Goal: Information Seeking & Learning: Learn about a topic

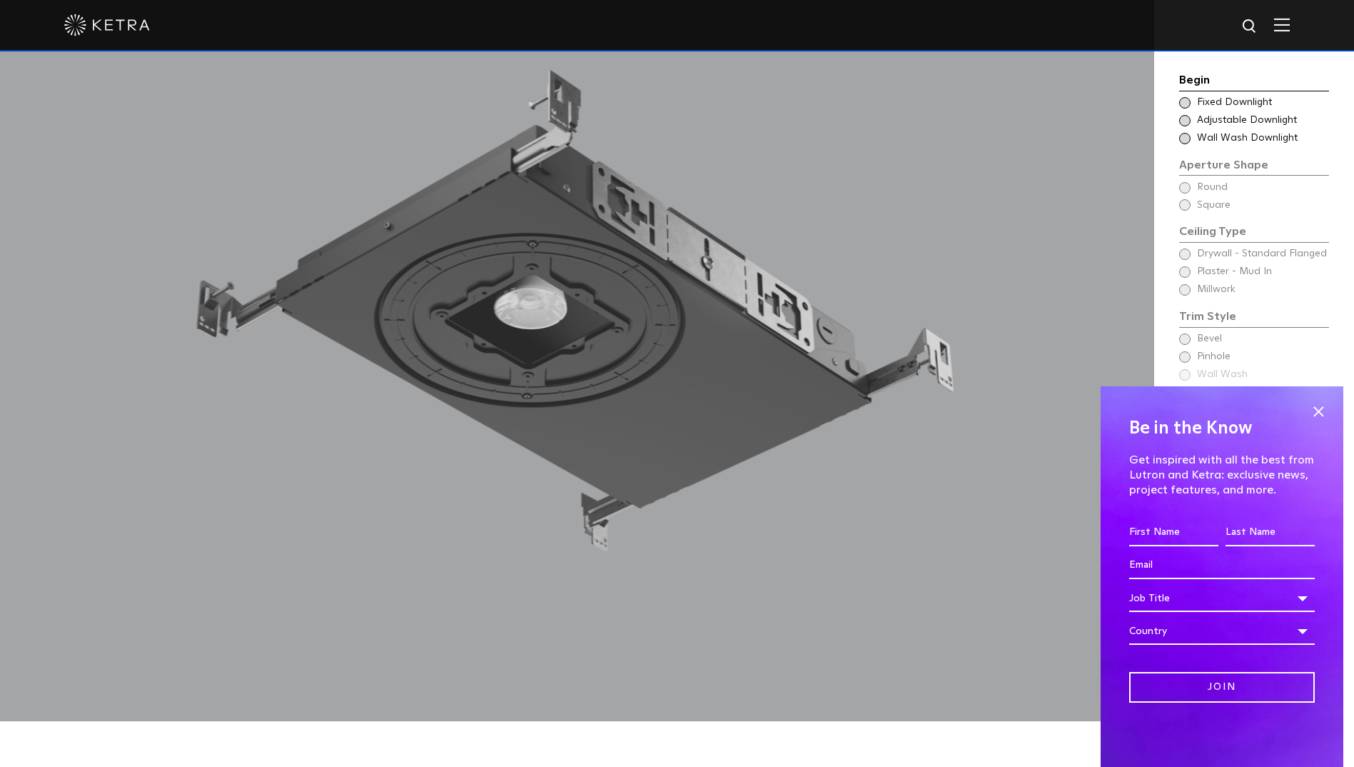
scroll to position [1499, 0]
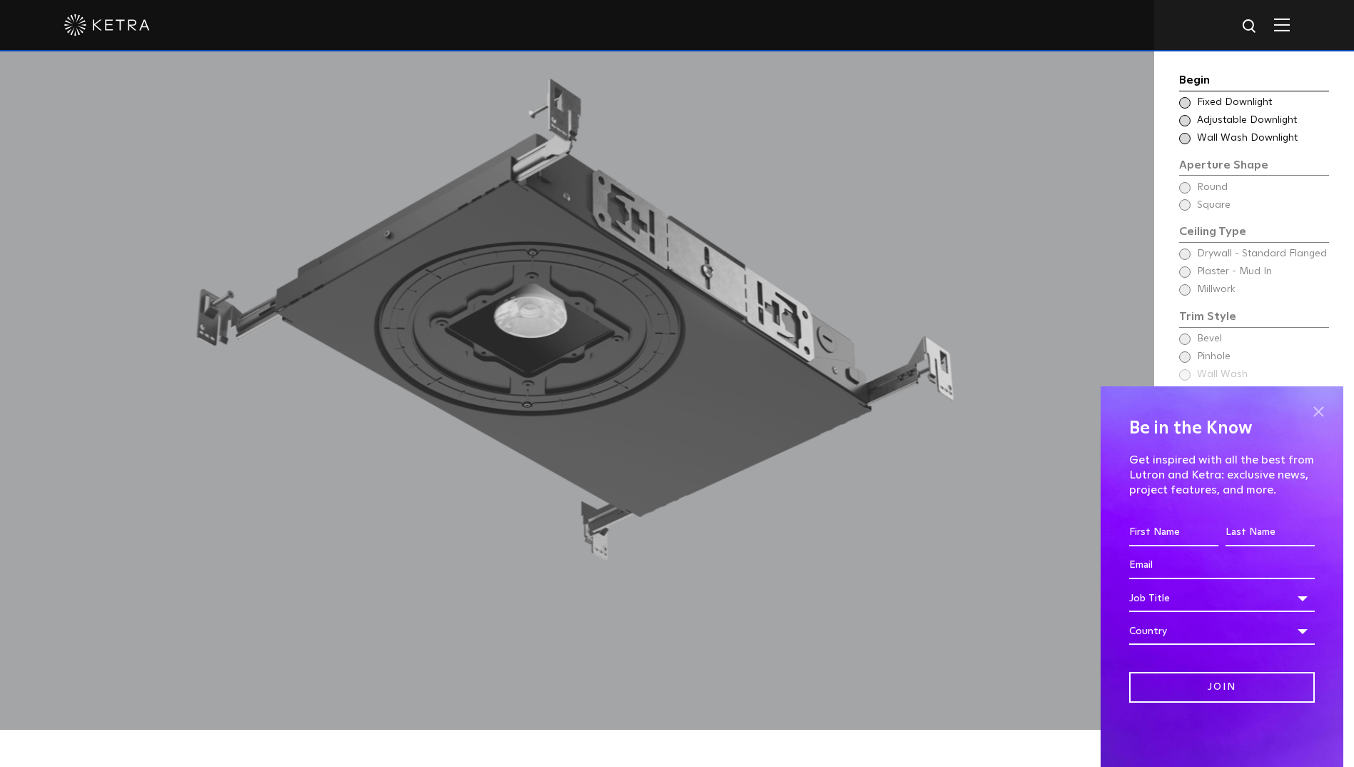
click at [1322, 408] on span at bounding box center [1318, 410] width 21 height 21
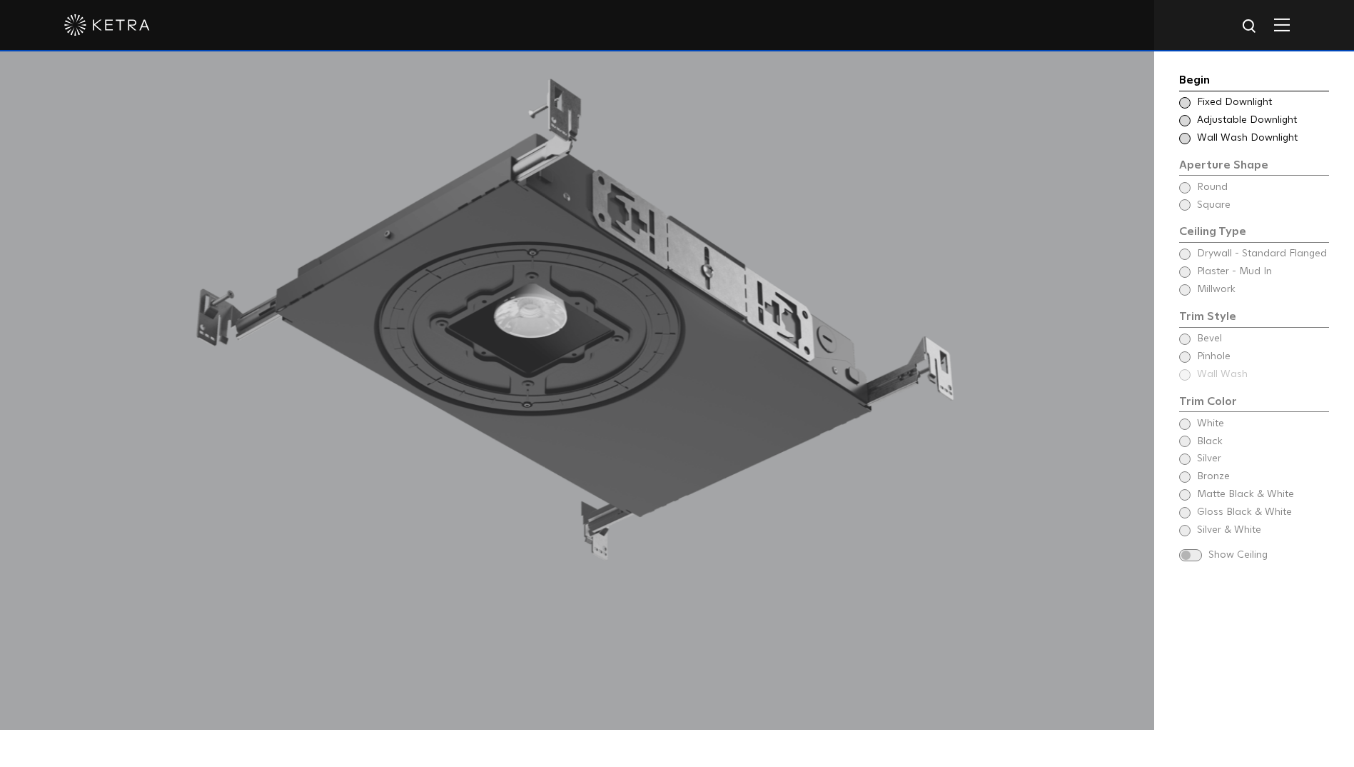
scroll to position [1356, 0]
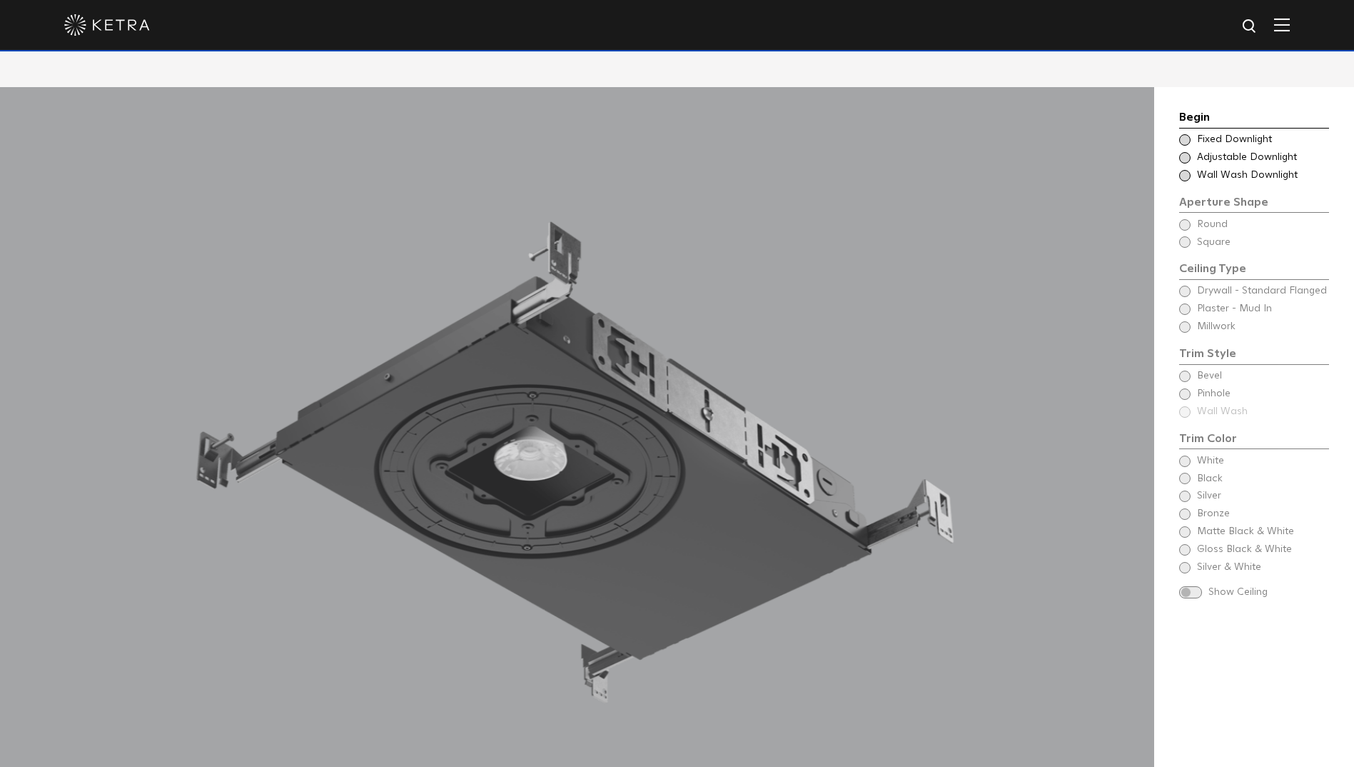
click at [1186, 138] on span at bounding box center [1184, 139] width 11 height 11
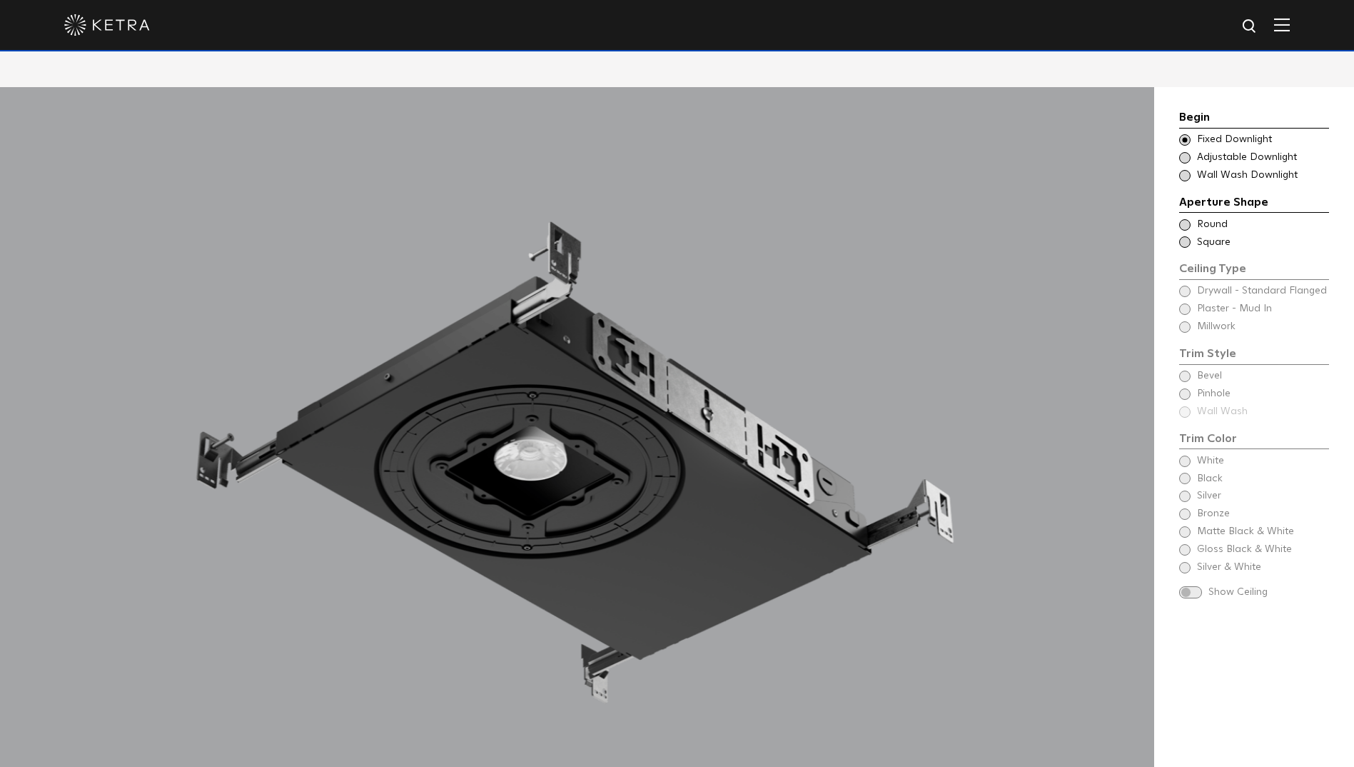
click at [1184, 156] on span at bounding box center [1184, 157] width 11 height 11
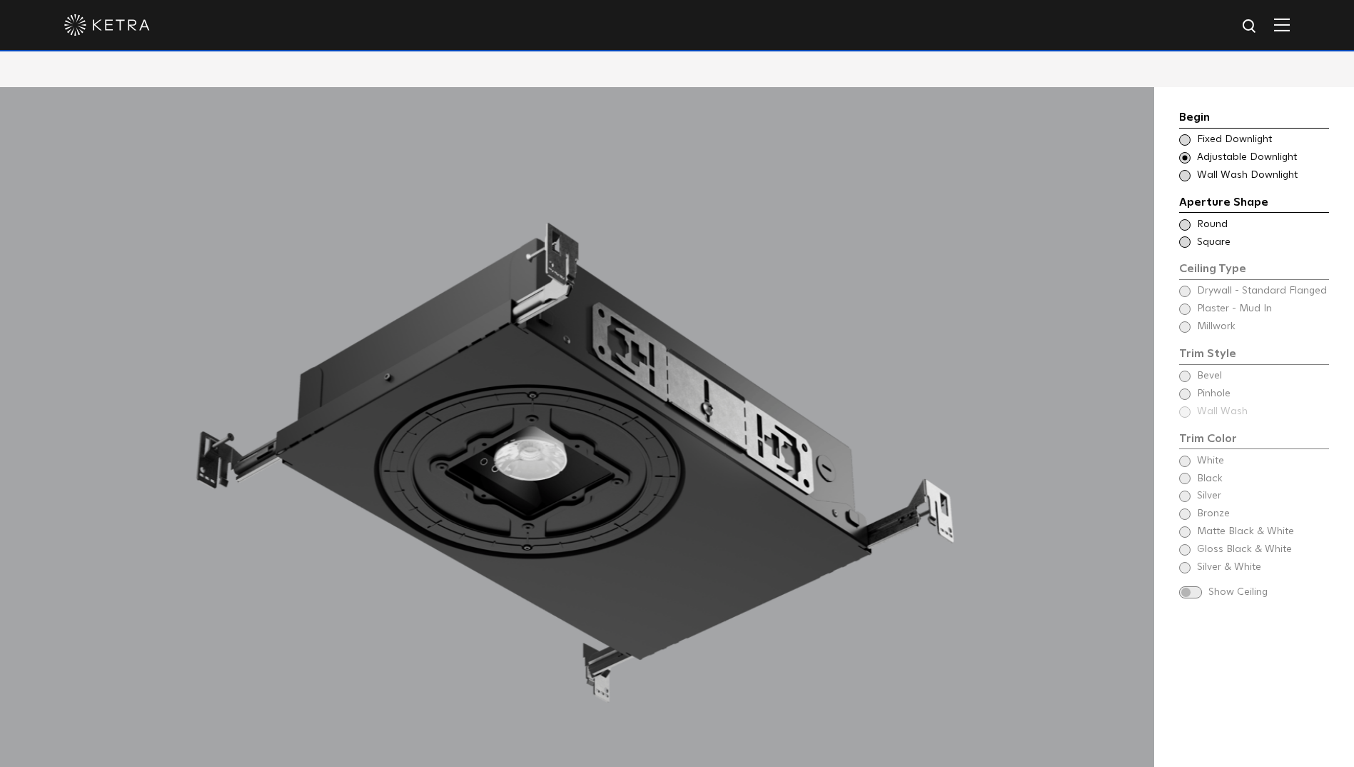
click at [1189, 226] on span at bounding box center [1184, 224] width 11 height 11
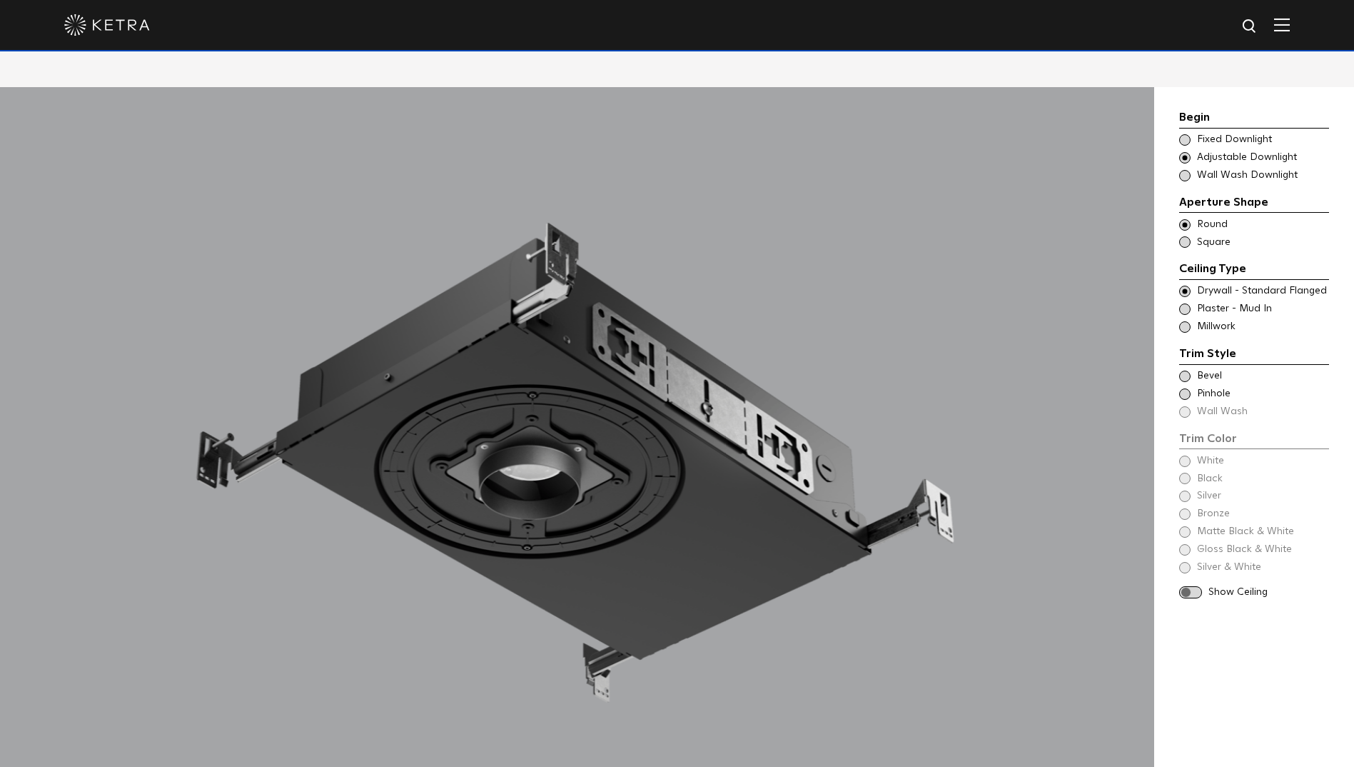
click at [1188, 328] on span at bounding box center [1184, 326] width 11 height 11
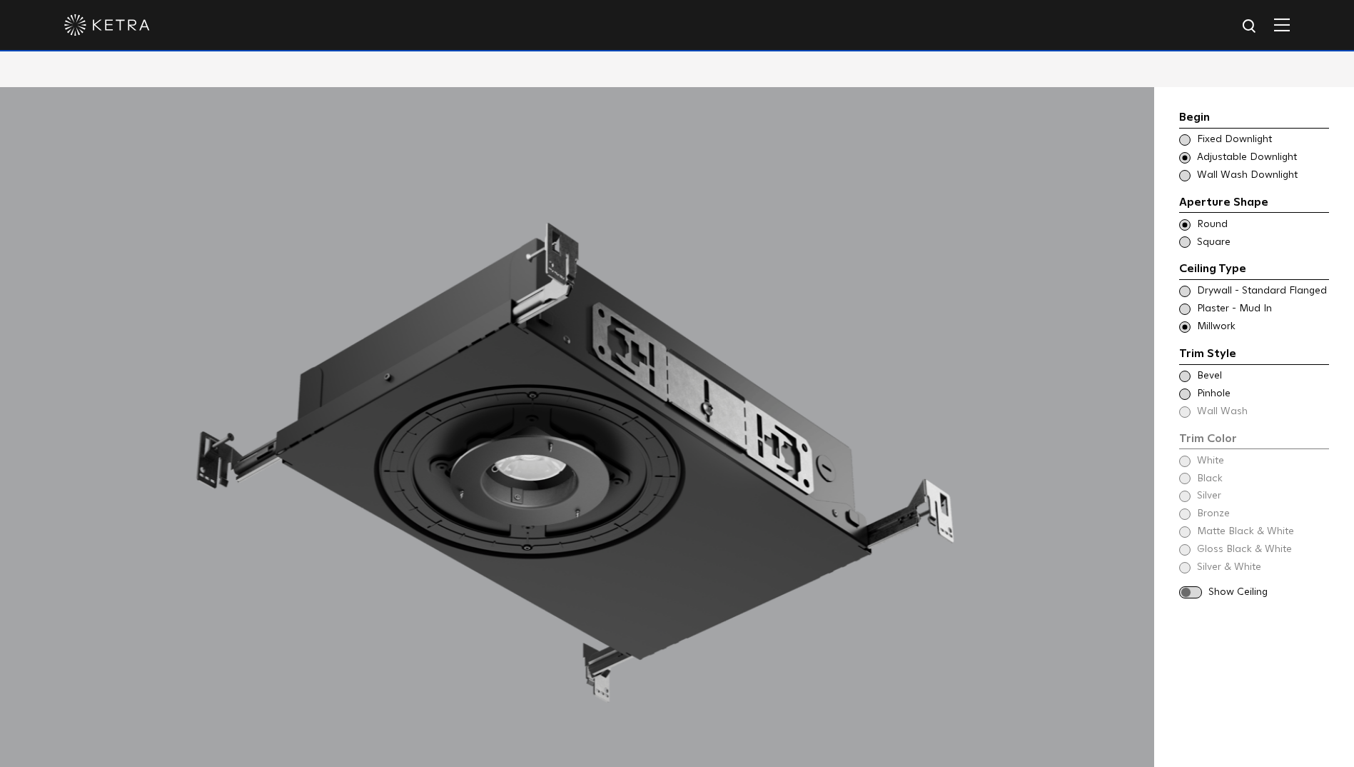
click at [1184, 308] on span at bounding box center [1184, 308] width 11 height 11
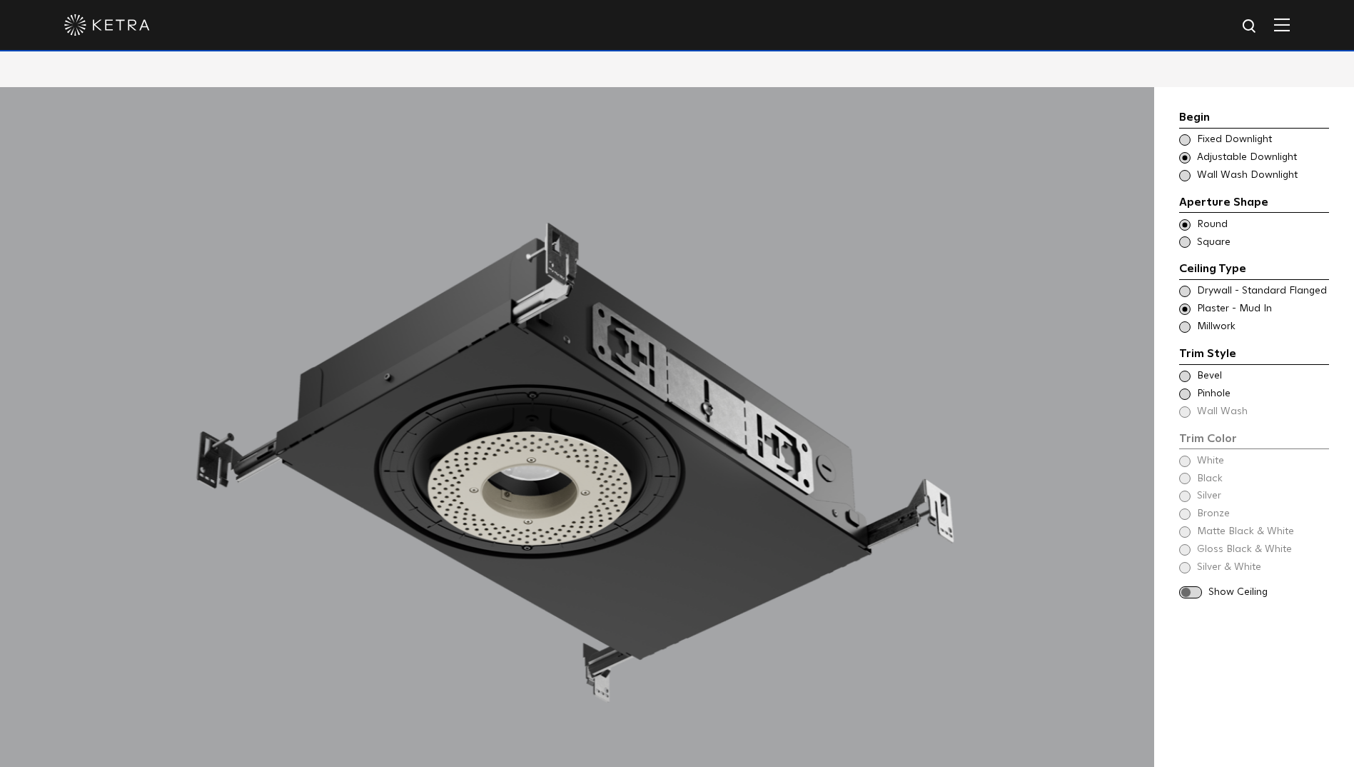
click at [1189, 326] on span at bounding box center [1184, 326] width 11 height 11
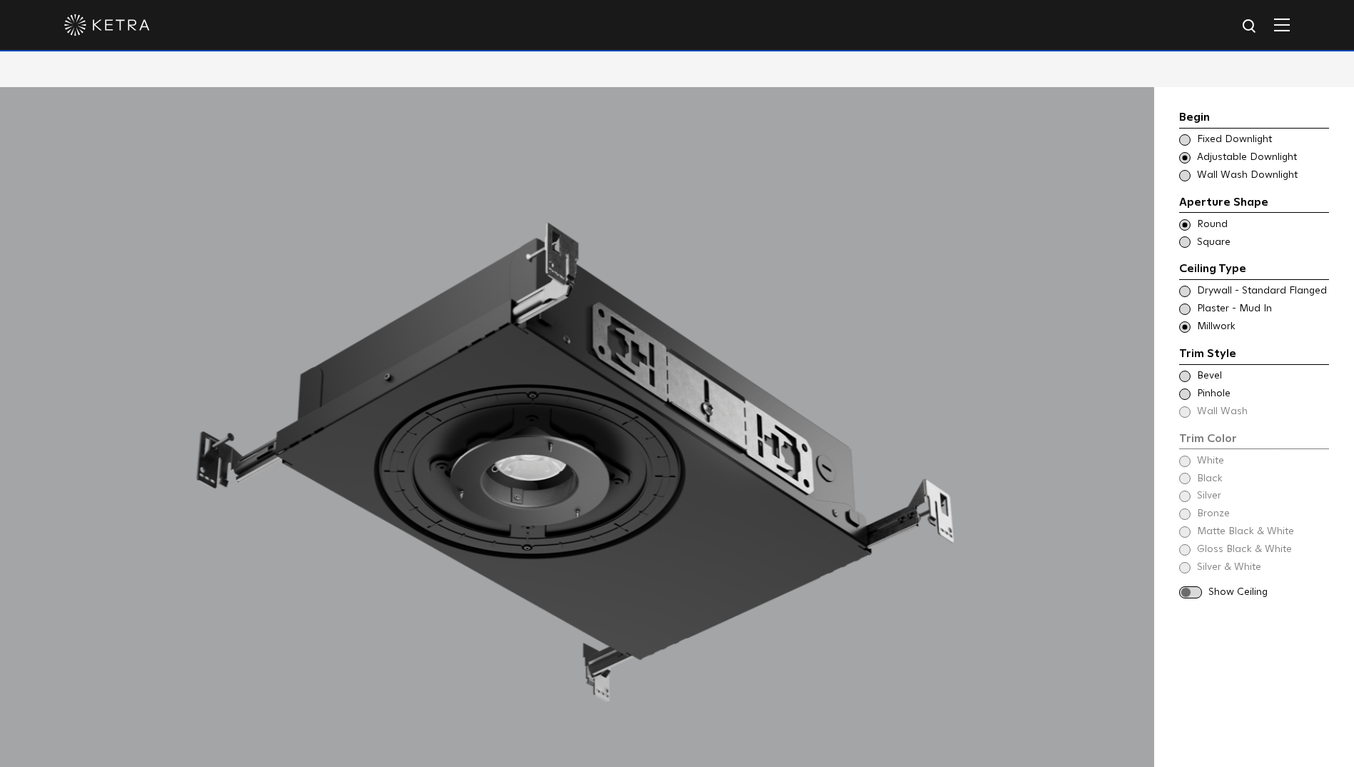
click at [1186, 377] on span at bounding box center [1184, 375] width 11 height 11
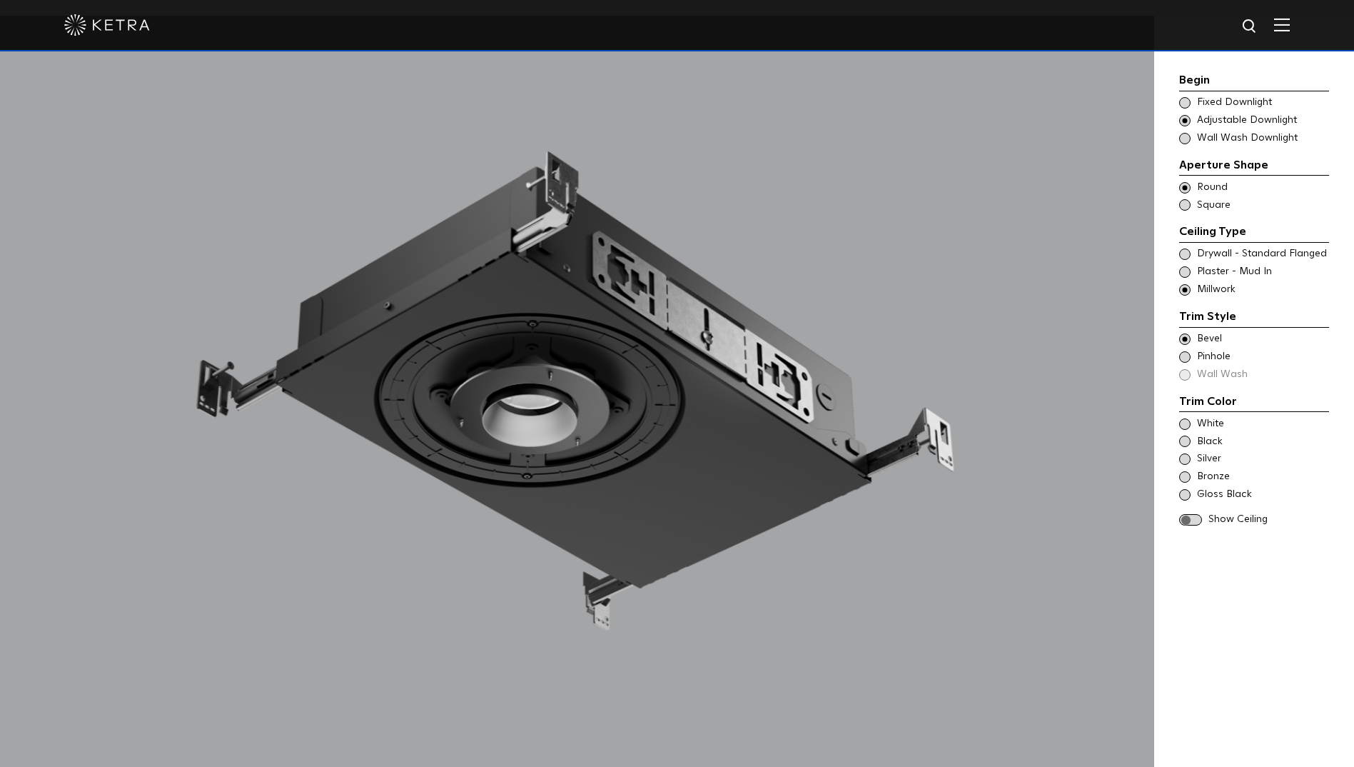
click at [1185, 356] on span at bounding box center [1184, 356] width 11 height 11
click at [1186, 376] on div "Trim Color - Round - Flangeless - Millwork Bevel Trim Color - Round - Pinhole -…" at bounding box center [1254, 357] width 150 height 50
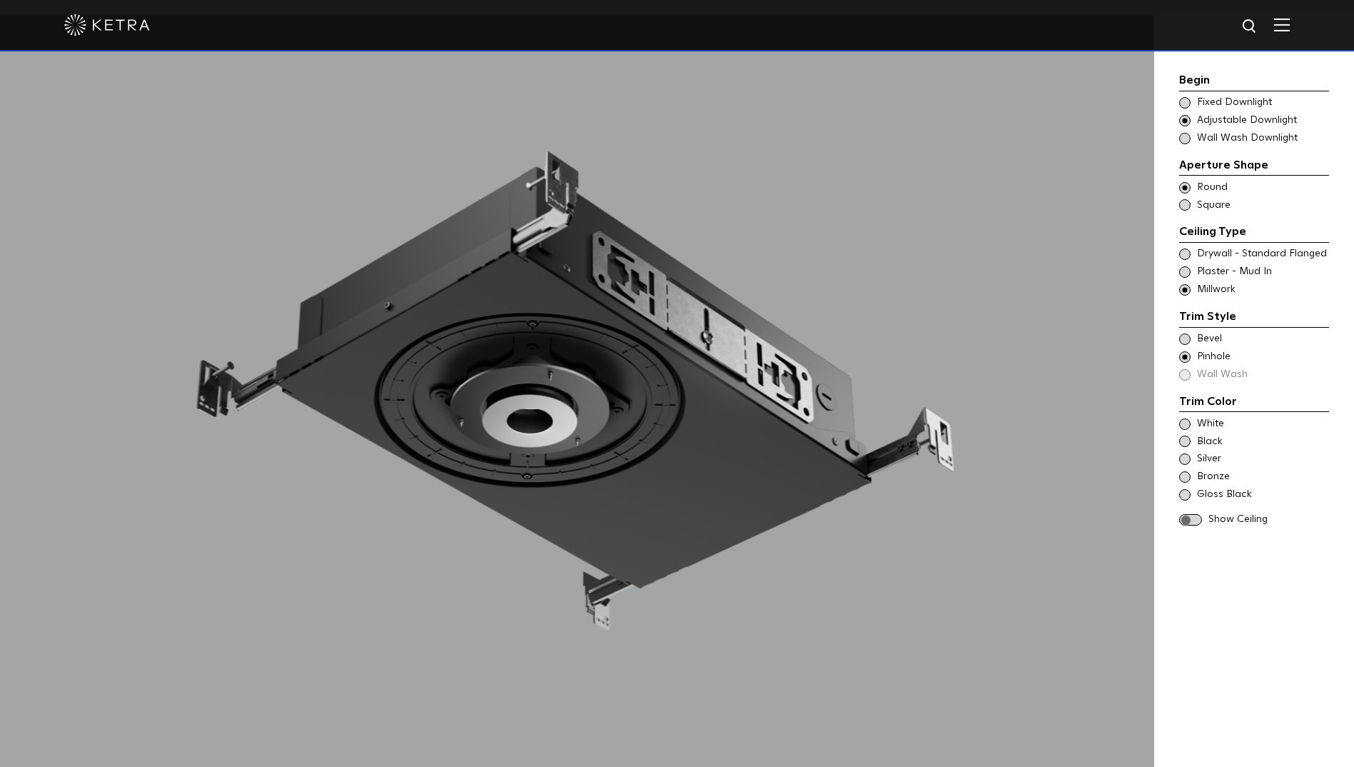
drag, startPoint x: 1186, startPoint y: 376, endPoint x: 1184, endPoint y: 473, distance: 97.1
click at [1184, 473] on span at bounding box center [1184, 476] width 11 height 11
click at [1189, 523] on span at bounding box center [1190, 520] width 23 height 12
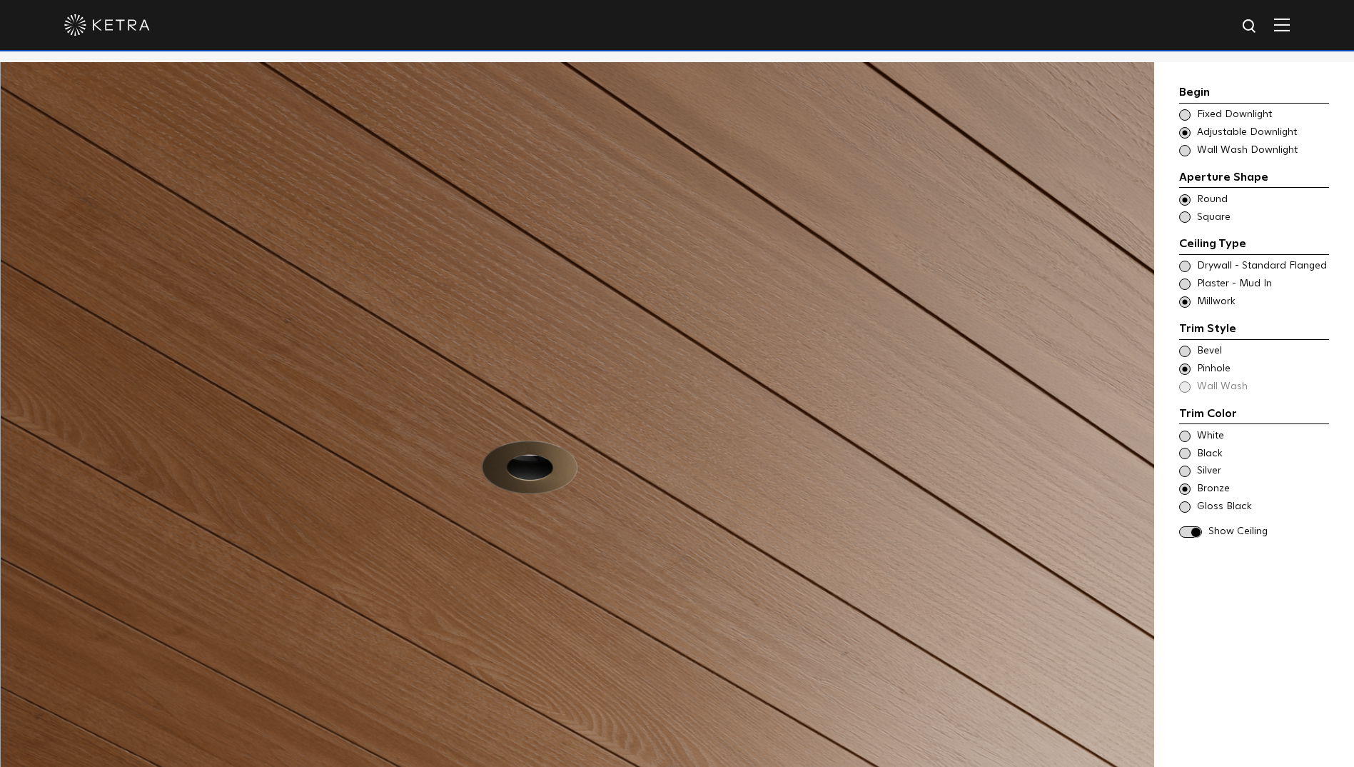
scroll to position [1356, 0]
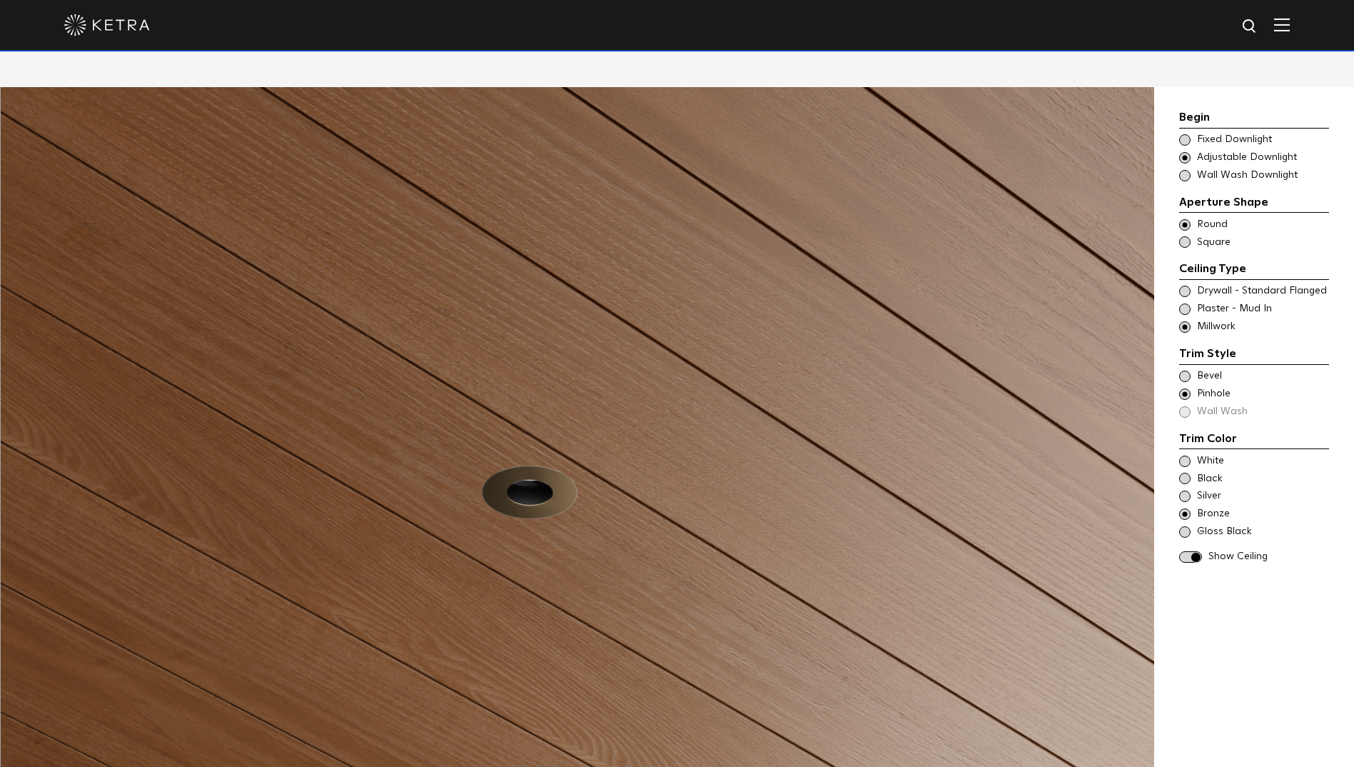
click at [1178, 142] on div "Begin Choose Aperture Shape Fixed Downlight Choose Aperture Shape Adjustable Do…" at bounding box center [1254, 479] width 200 height 785
click at [1184, 138] on span at bounding box center [1184, 139] width 11 height 11
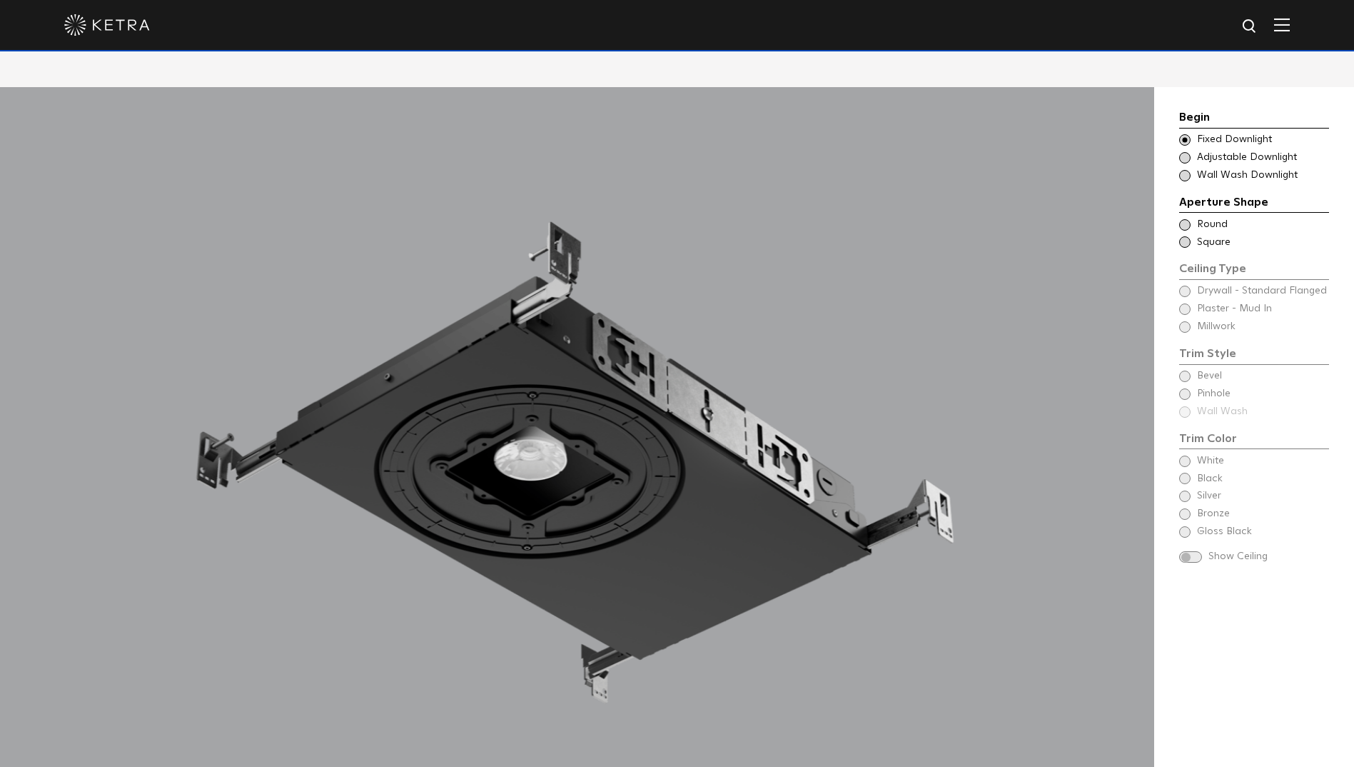
click at [1189, 245] on span at bounding box center [1184, 241] width 11 height 11
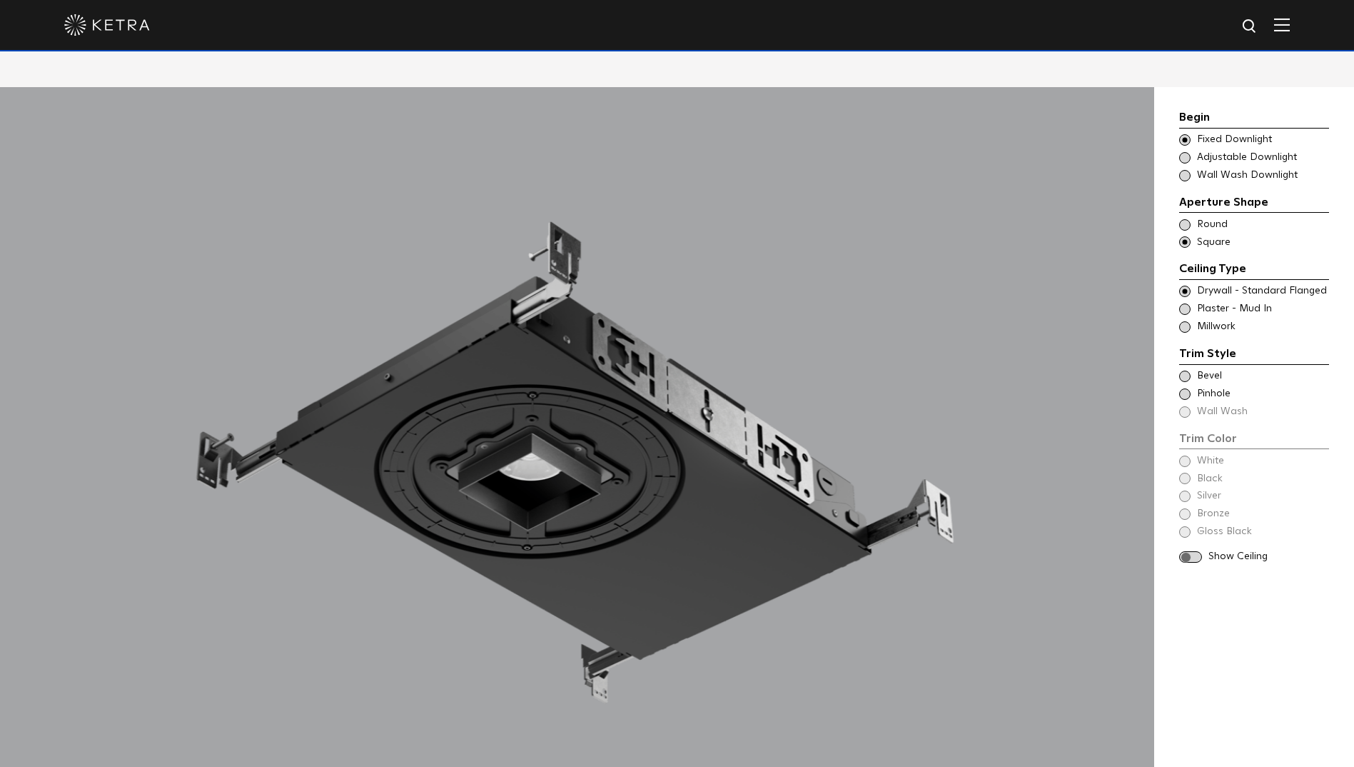
click at [1190, 311] on span at bounding box center [1184, 308] width 11 height 11
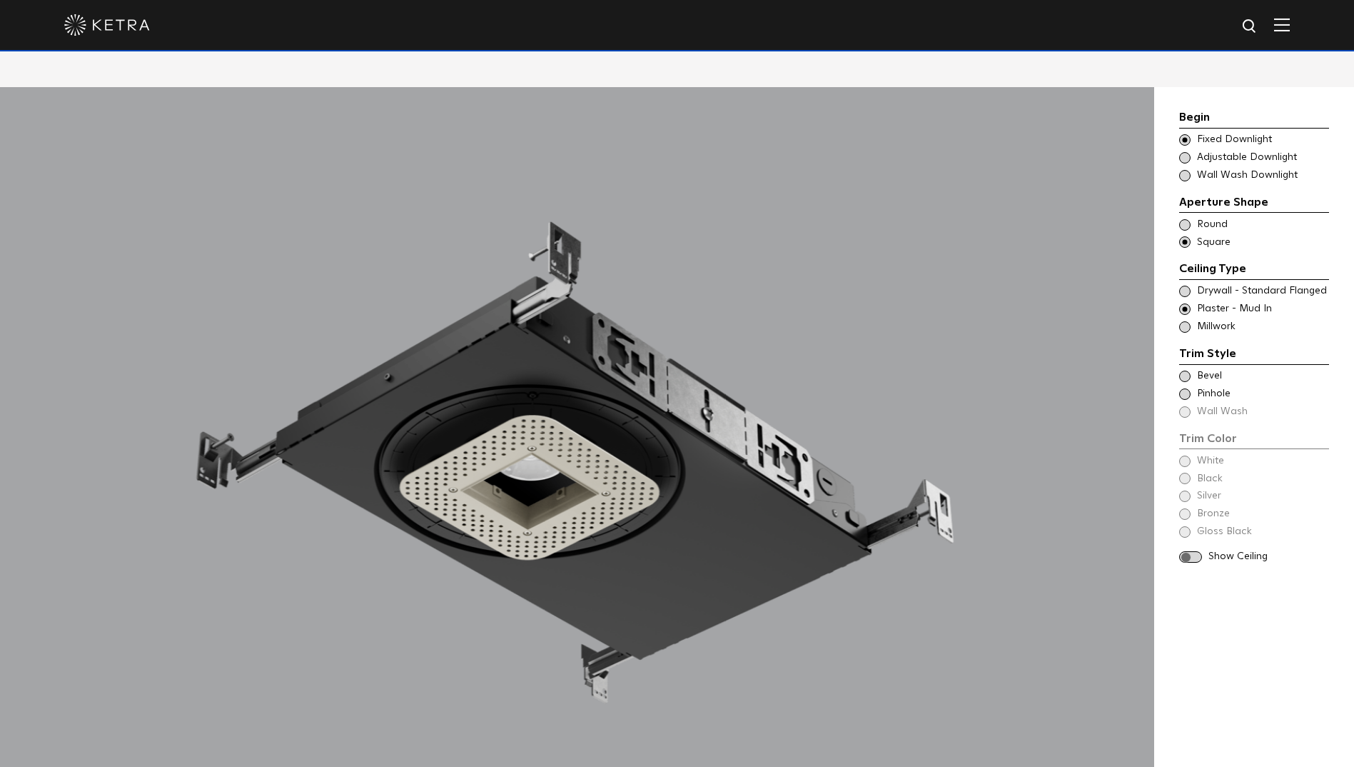
click at [1190, 395] on span at bounding box center [1184, 393] width 11 height 11
click at [1186, 463] on span at bounding box center [1184, 460] width 11 height 11
click at [1187, 554] on span at bounding box center [1190, 557] width 23 height 12
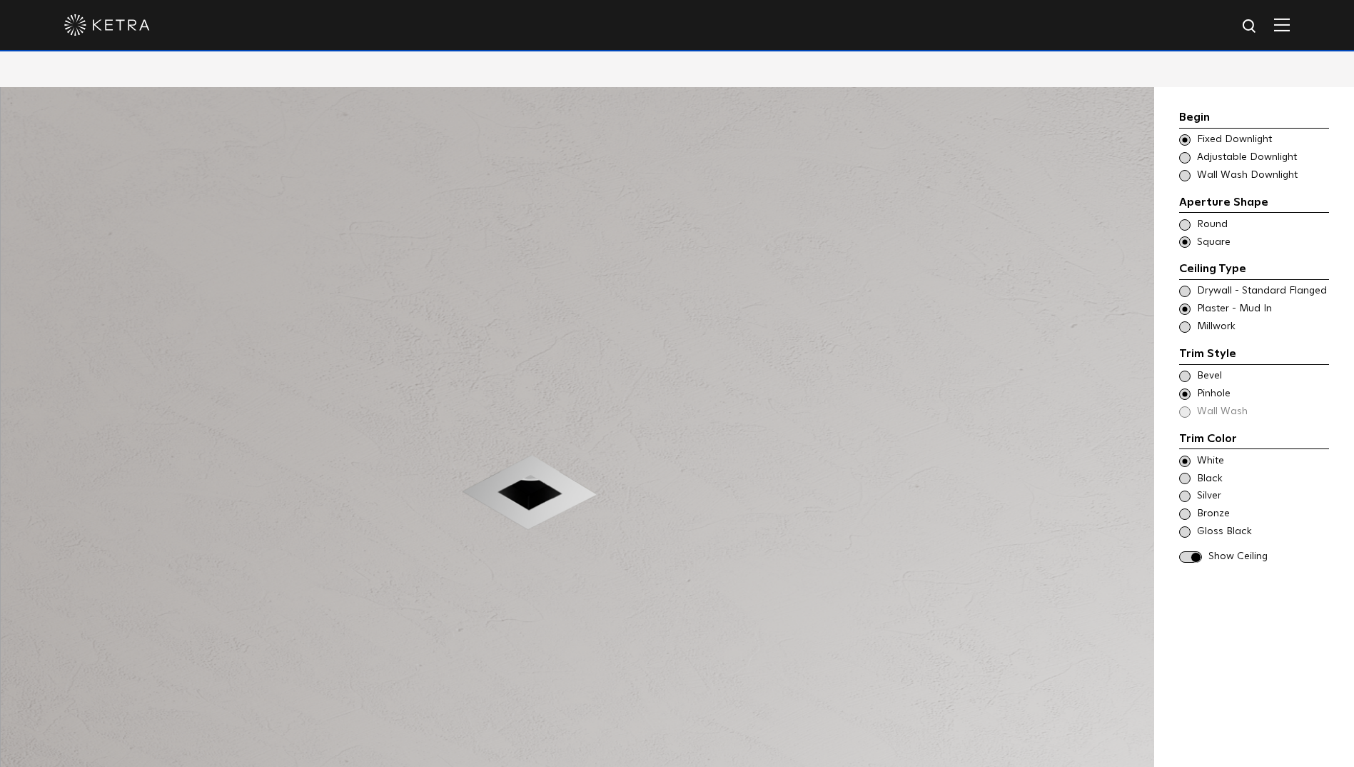
click at [1181, 519] on div "Bronze" at bounding box center [1254, 514] width 150 height 14
click at [1187, 500] on span at bounding box center [1184, 495] width 11 height 11
click at [1185, 482] on span at bounding box center [1184, 478] width 11 height 11
click at [1185, 531] on span at bounding box center [1184, 531] width 11 height 11
click at [1194, 551] on span at bounding box center [1190, 557] width 23 height 12
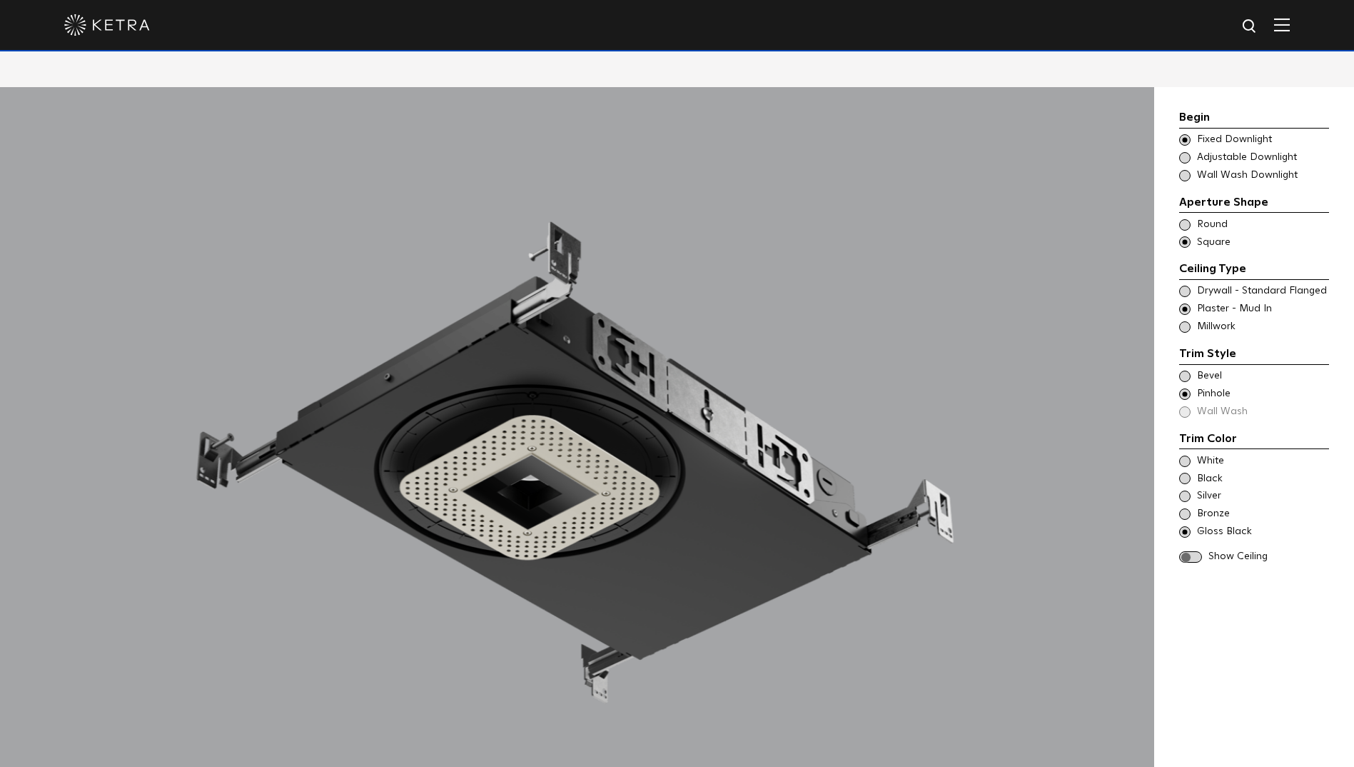
click at [1186, 382] on div "Trim Color - Square - Flangeless Bevel" at bounding box center [1254, 376] width 150 height 14
click at [1187, 528] on span at bounding box center [1184, 531] width 11 height 11
click at [1186, 290] on span at bounding box center [1184, 291] width 11 height 11
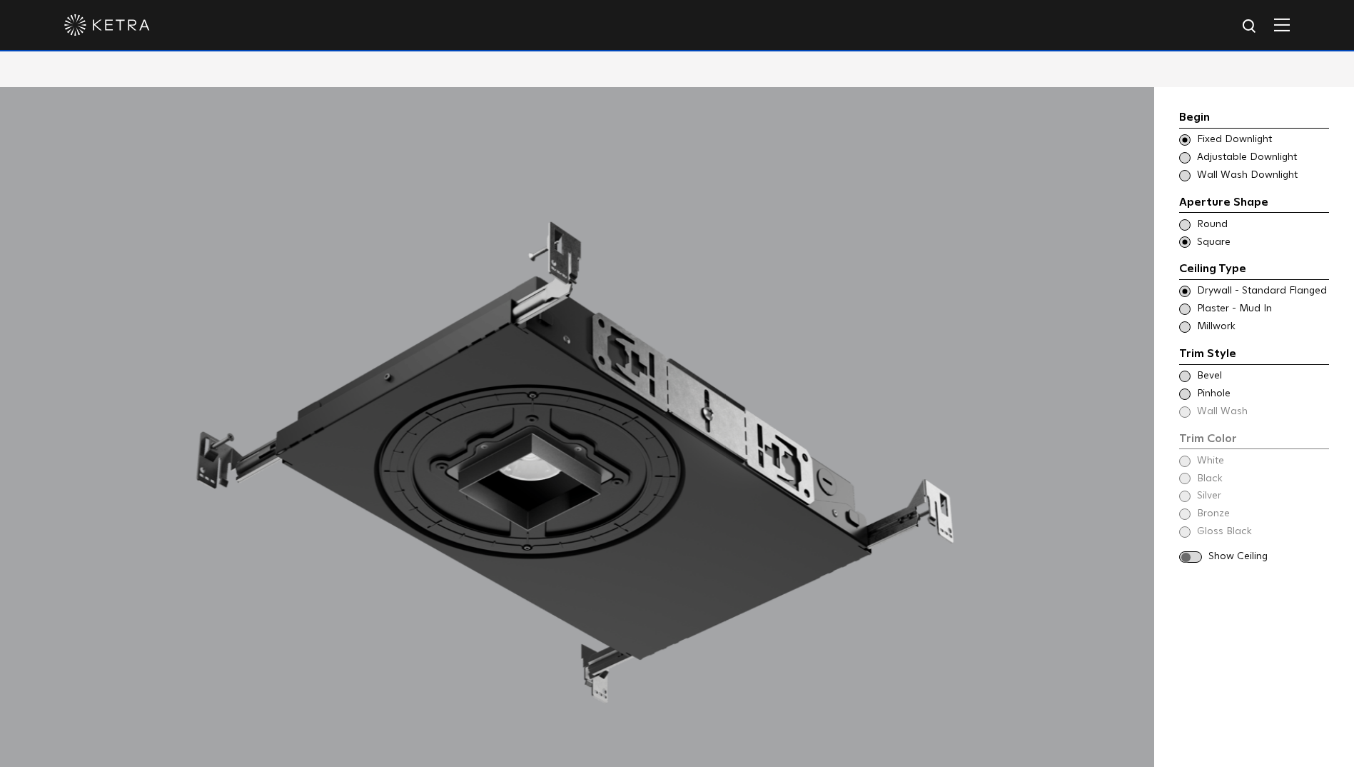
click at [1183, 376] on span at bounding box center [1184, 375] width 11 height 11
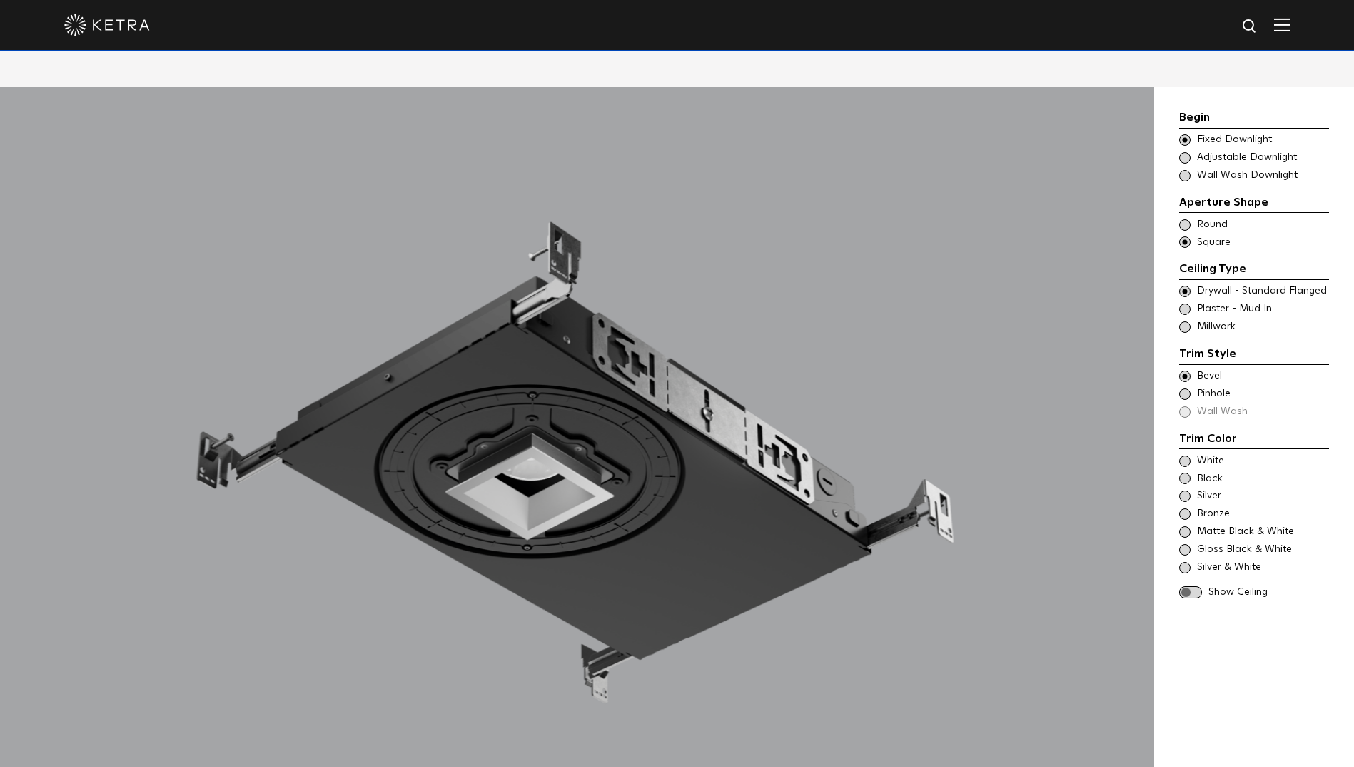
click at [1185, 397] on span at bounding box center [1184, 393] width 11 height 11
click at [1181, 378] on span at bounding box center [1184, 375] width 11 height 11
click at [1191, 568] on div "Silver & White" at bounding box center [1254, 567] width 150 height 14
click at [1191, 592] on span at bounding box center [1190, 592] width 23 height 12
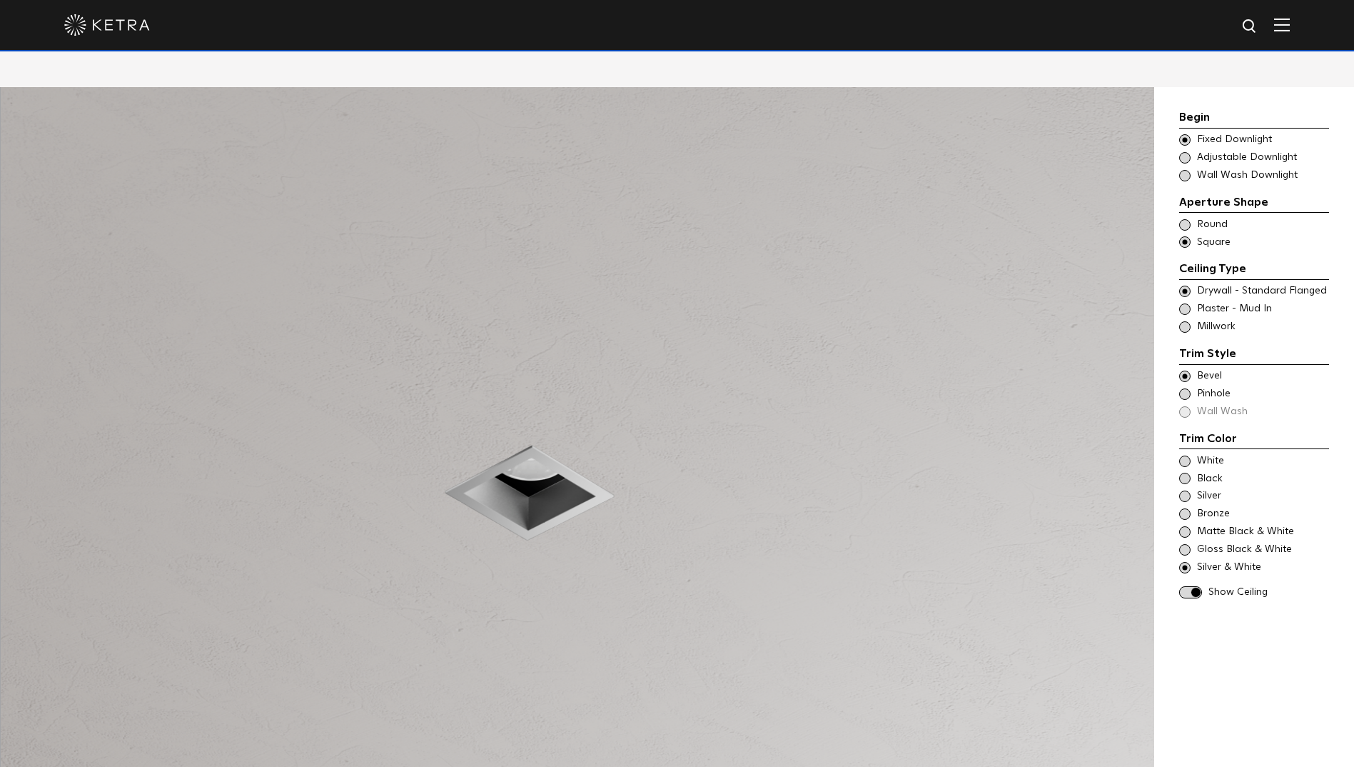
click at [1186, 548] on span at bounding box center [1184, 549] width 11 height 11
click at [1185, 532] on span at bounding box center [1184, 531] width 11 height 11
click at [1184, 158] on span at bounding box center [1184, 157] width 11 height 11
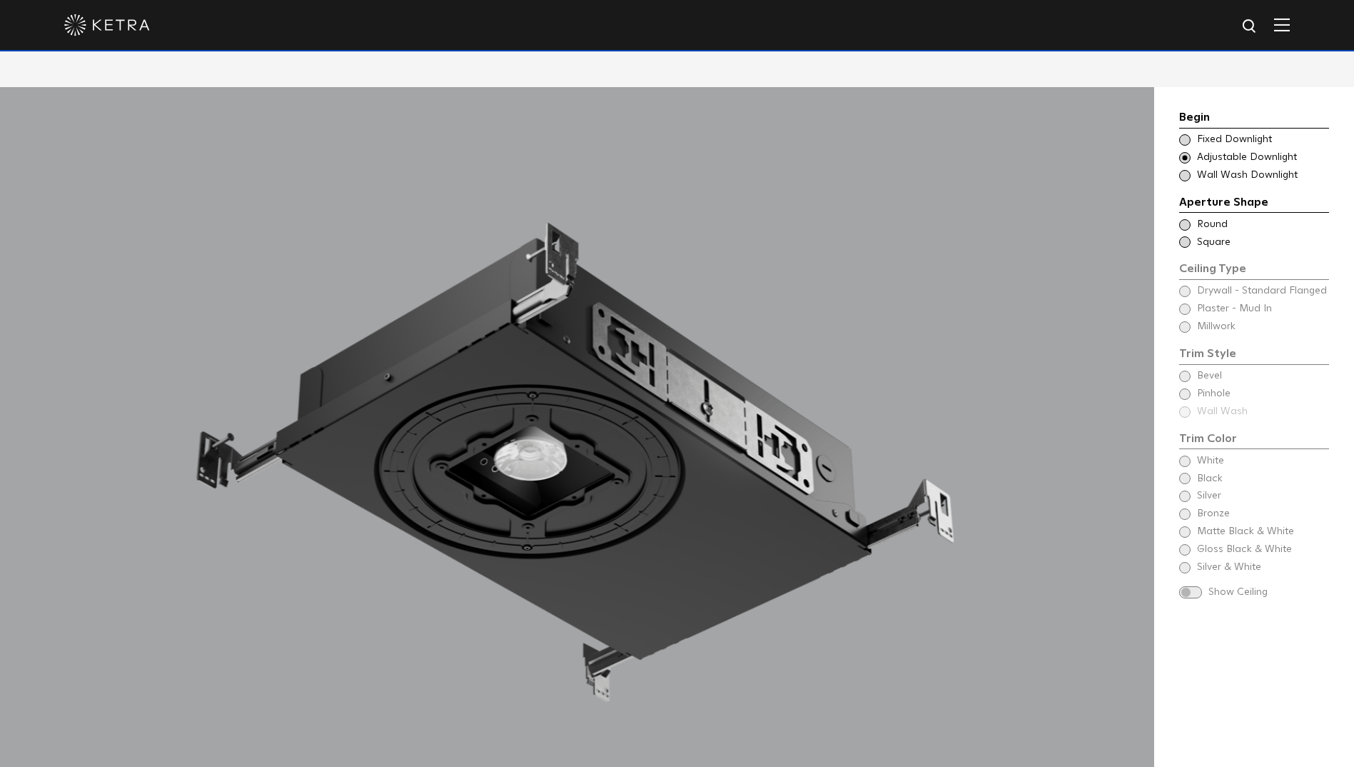
click at [1184, 145] on span at bounding box center [1184, 139] width 11 height 11
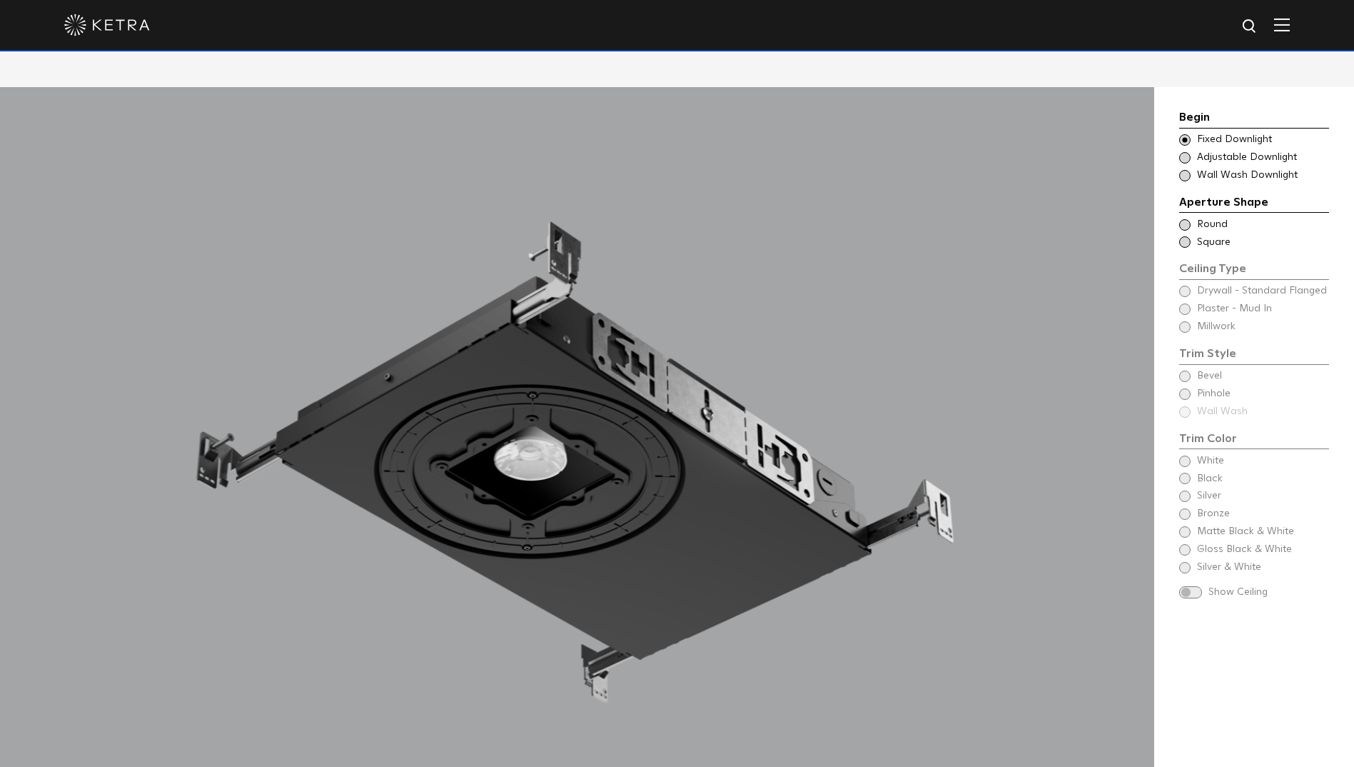
click at [1190, 176] on span at bounding box center [1184, 175] width 11 height 11
click at [1185, 244] on span at bounding box center [1184, 241] width 11 height 11
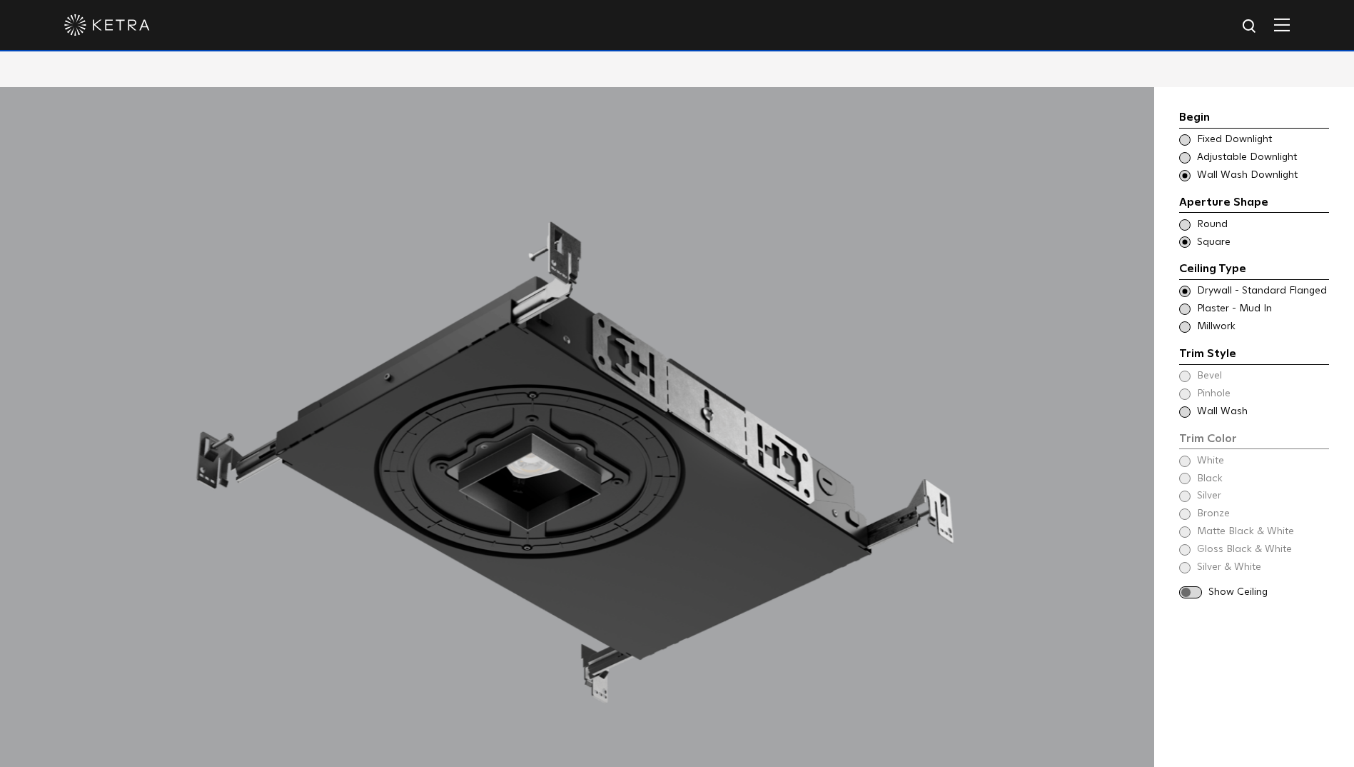
click at [1186, 325] on span at bounding box center [1184, 326] width 11 height 11
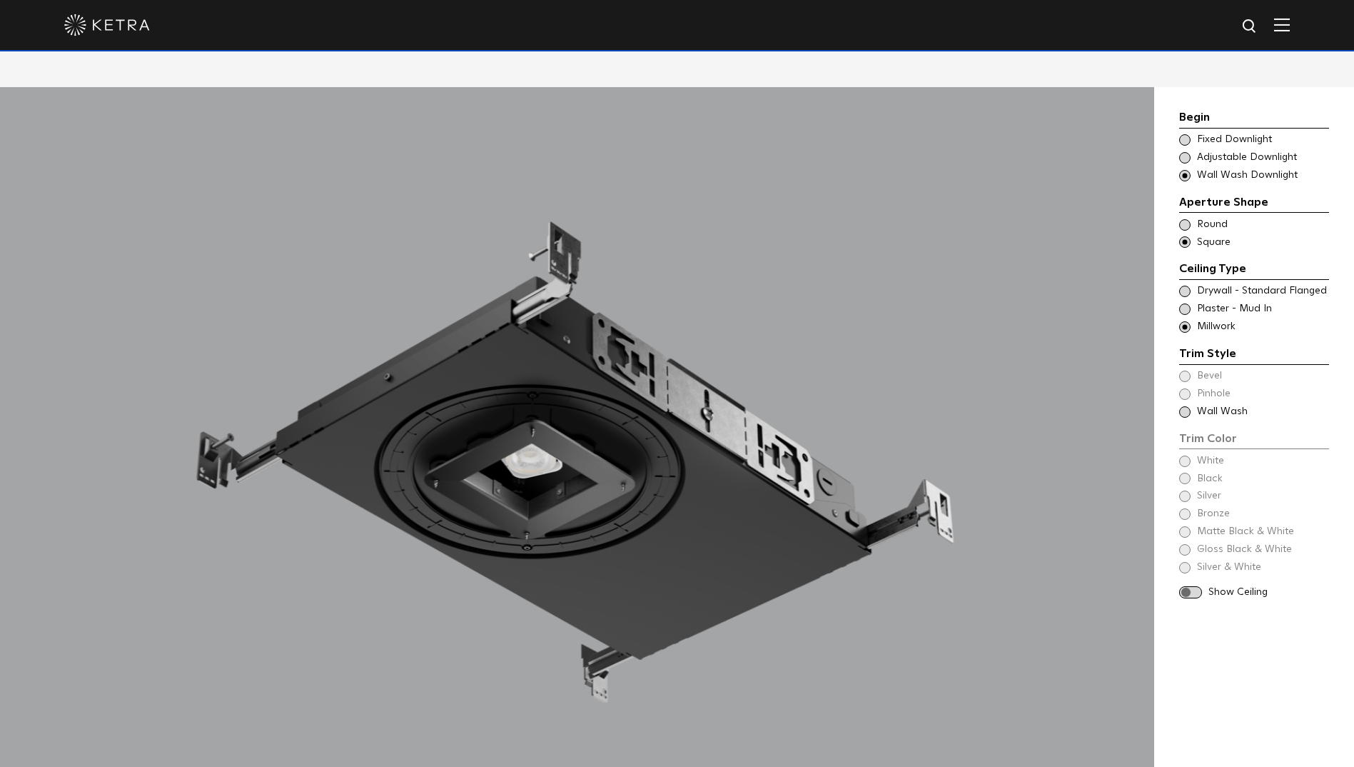
click at [1188, 416] on span at bounding box center [1184, 411] width 11 height 11
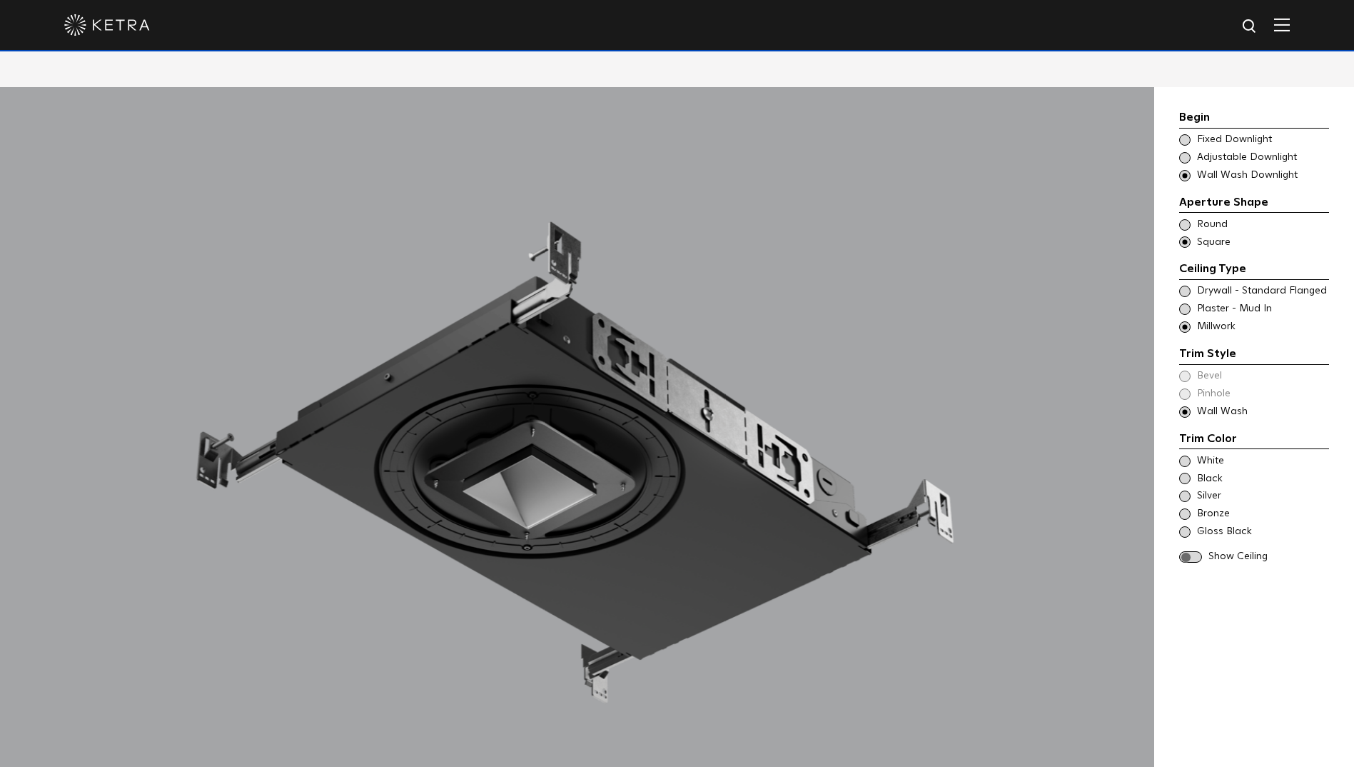
click at [1186, 458] on span at bounding box center [1184, 460] width 11 height 11
click at [1187, 478] on span at bounding box center [1184, 478] width 11 height 11
click at [1192, 555] on span at bounding box center [1190, 557] width 23 height 12
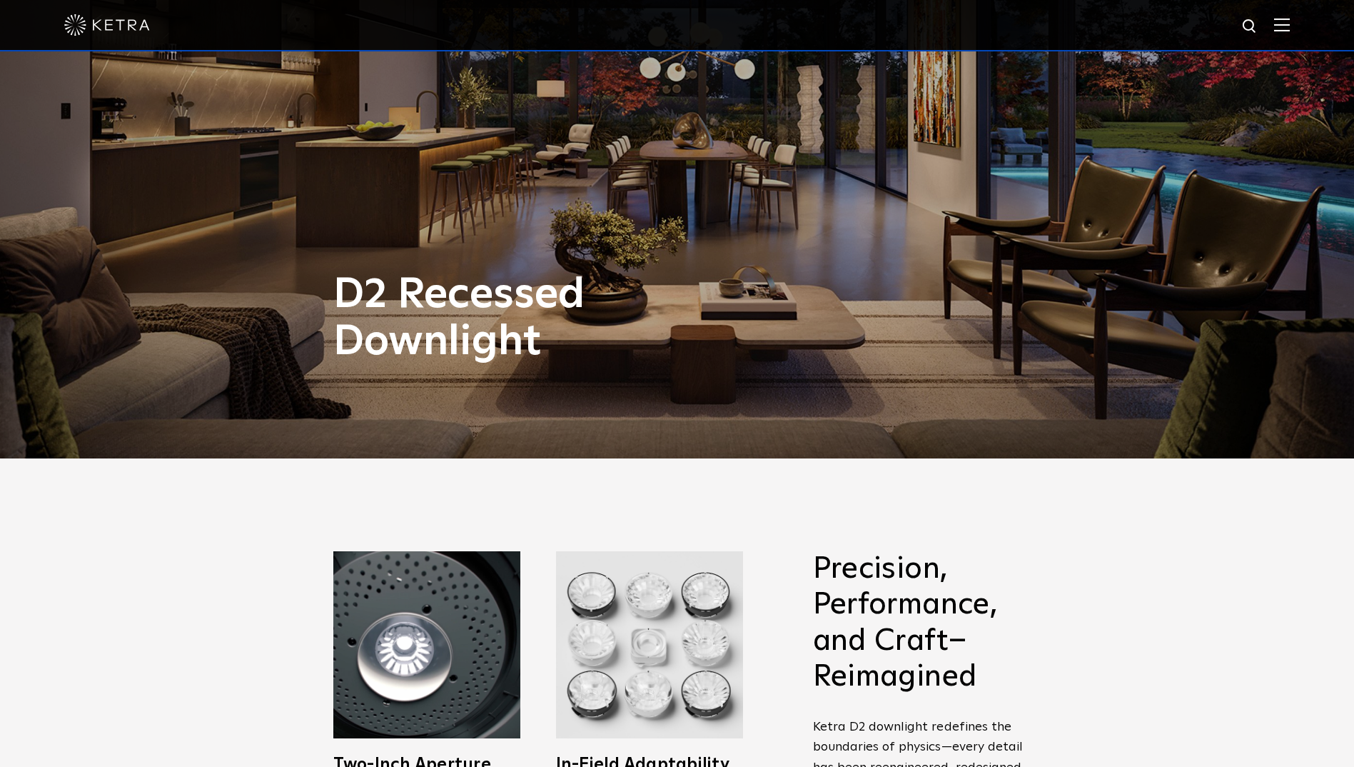
scroll to position [0, 0]
